Goal: Task Accomplishment & Management: Manage account settings

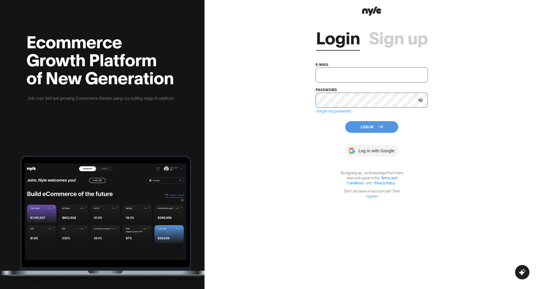
click at [356, 74] on input "text" at bounding box center [372, 74] width 112 height 15
paste input "[EMAIL_ADDRESS][DOMAIN_NAME]"
type input "[EMAIL_ADDRESS][DOMAIN_NAME]"
click at [363, 128] on button "Log In" at bounding box center [371, 127] width 53 height 12
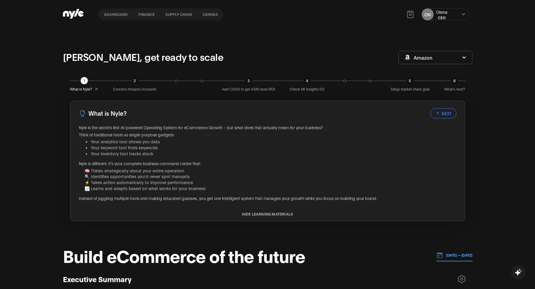
click at [136, 89] on span "Connect Amazon Accounts" at bounding box center [134, 90] width 43 height 6
click at [446, 111] on button "NEXT" at bounding box center [443, 113] width 26 height 10
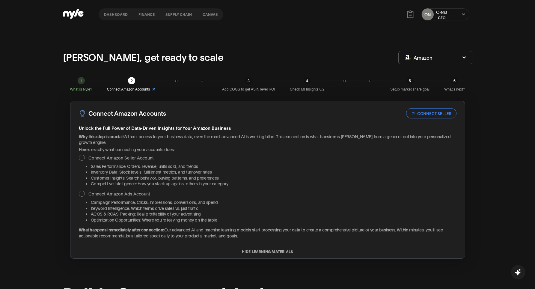
click at [80, 155] on div "Connect Amazon Seller Account Sales Performance: Orders, revenue, units sold, a…" at bounding box center [267, 171] width 377 height 32
click at [79, 155] on div at bounding box center [82, 158] width 6 height 6
click at [80, 177] on ul "Sales Performance: Orders, revenue, units sold, and trends Inventory Data: Stoc…" at bounding box center [267, 174] width 377 height 23
click at [441, 114] on button "CONNECT SELLER" at bounding box center [431, 113] width 50 height 10
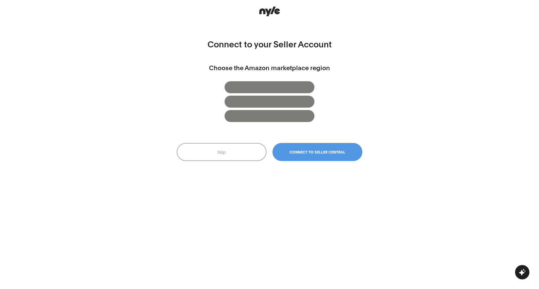
click at [311, 149] on button "Connect to Seller Central" at bounding box center [318, 152] width 90 height 18
click at [270, 85] on div at bounding box center [270, 87] width 90 height 12
click at [308, 153] on span "Connect to Seller Central" at bounding box center [318, 152] width 56 height 4
drag, startPoint x: 265, startPoint y: 84, endPoint x: 379, endPoint y: 50, distance: 118.4
click at [379, 50] on div "Connect to your Seller Account Choose the Amazon marketplace region Skip Connec…" at bounding box center [269, 144] width 539 height 289
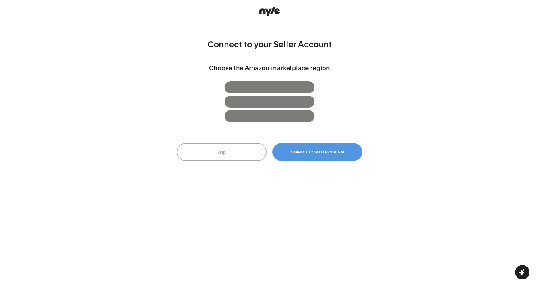
click at [521, 273] on icon "button" at bounding box center [522, 272] width 7 height 7
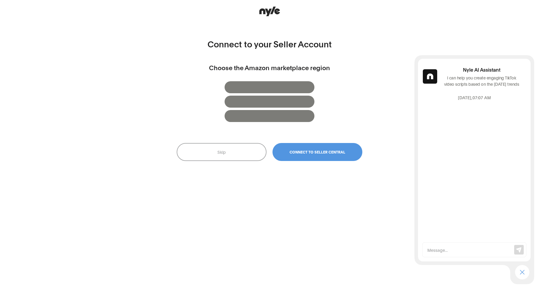
click at [444, 247] on input "text" at bounding box center [470, 249] width 87 height 6
click at [443, 252] on input "text" at bounding box center [470, 249] width 87 height 6
click at [448, 249] on input "text" at bounding box center [470, 249] width 87 height 6
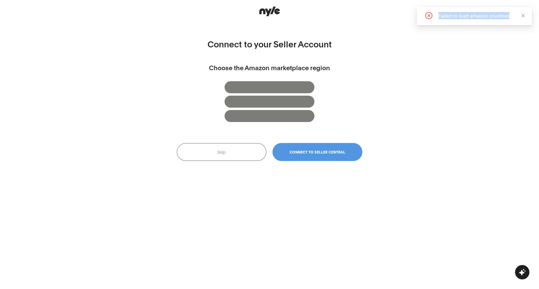
drag, startPoint x: 438, startPoint y: 16, endPoint x: 513, endPoint y: 17, distance: 75.8
click at [513, 17] on div "Failed to load amazon countries" at bounding box center [474, 15] width 101 height 7
copy div "Failed to load amazon countries"
click at [527, 268] on button "button" at bounding box center [522, 272] width 14 height 14
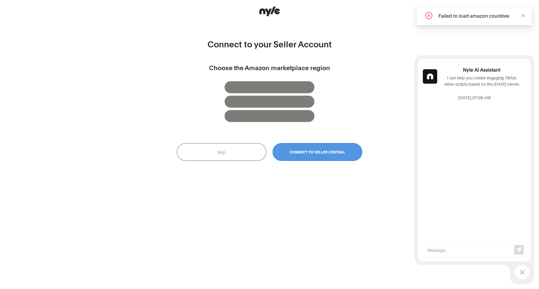
click at [455, 251] on input "text" at bounding box center [470, 249] width 87 height 6
paste input "Failed to load amazon countries"
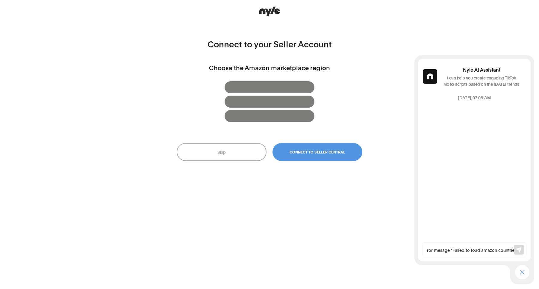
type input "error mesage "Failed to load amazon countries:"
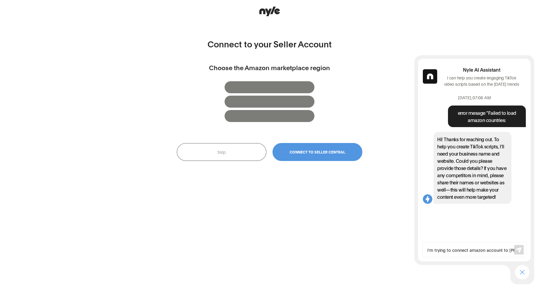
scroll to position [0, 2]
type input "I'm trying to connect amazon account to nyle"
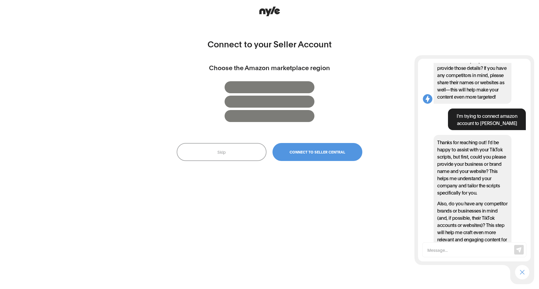
scroll to position [100, 0]
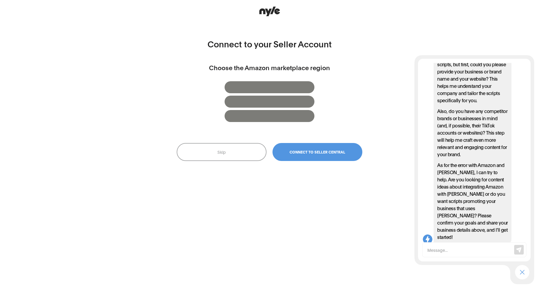
click at [429, 33] on div "Connect to your Seller Account Choose the Amazon marketplace region Skip Connec…" at bounding box center [269, 144] width 539 height 289
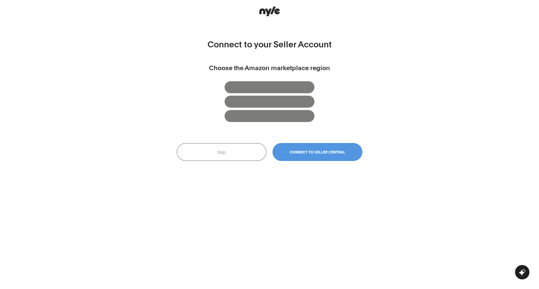
scroll to position [853, 0]
click at [230, 148] on button "Skip" at bounding box center [222, 152] width 90 height 18
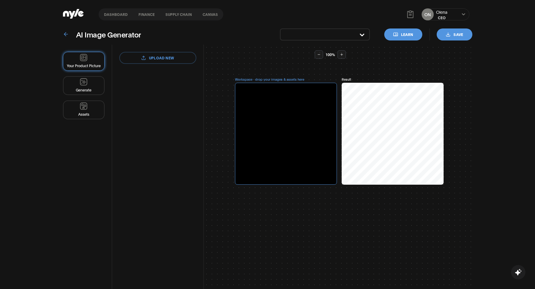
click at [69, 15] on icon at bounding box center [73, 14] width 21 height 10
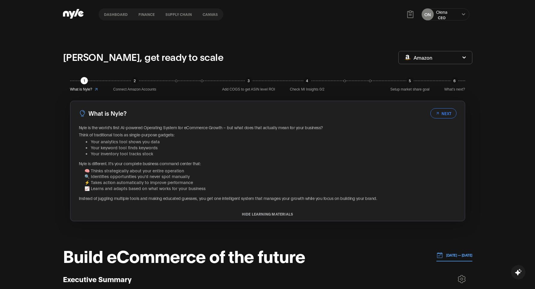
click at [436, 116] on button "NEXT" at bounding box center [443, 113] width 26 height 10
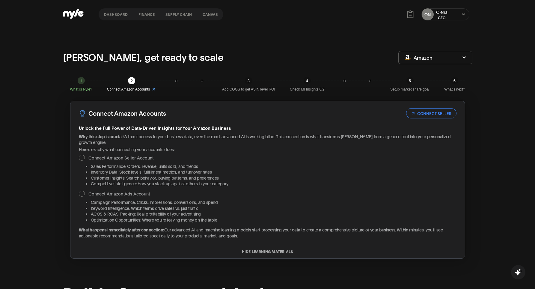
click at [433, 116] on button "CONNECT SELLER" at bounding box center [431, 113] width 50 height 10
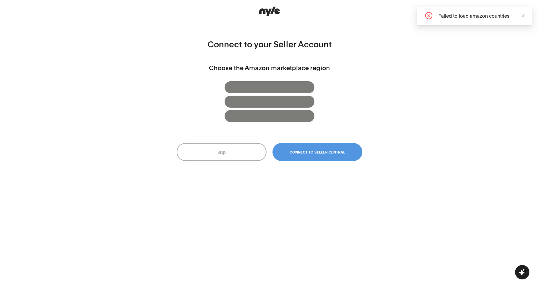
click at [302, 150] on span "Connect to Seller Central" at bounding box center [318, 152] width 56 height 4
